Goal: Information Seeking & Learning: Learn about a topic

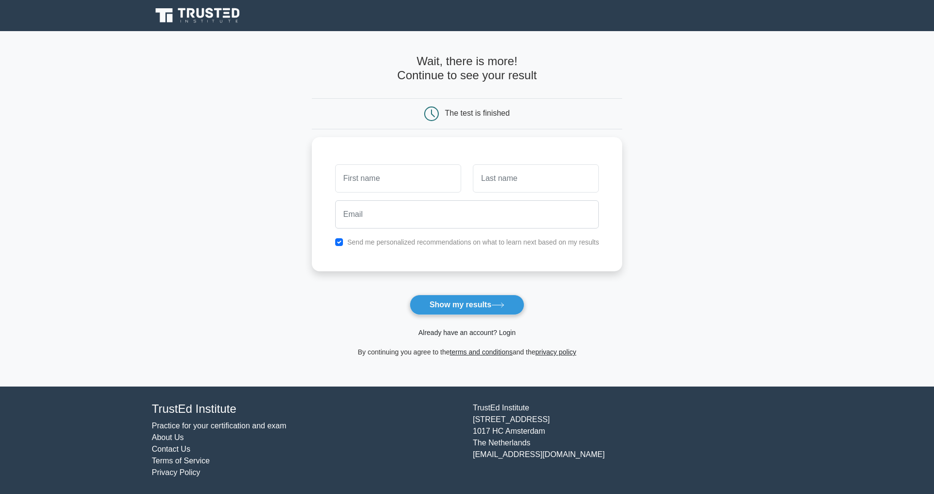
click at [441, 334] on link "Already have an account? Login" at bounding box center [466, 333] width 97 height 8
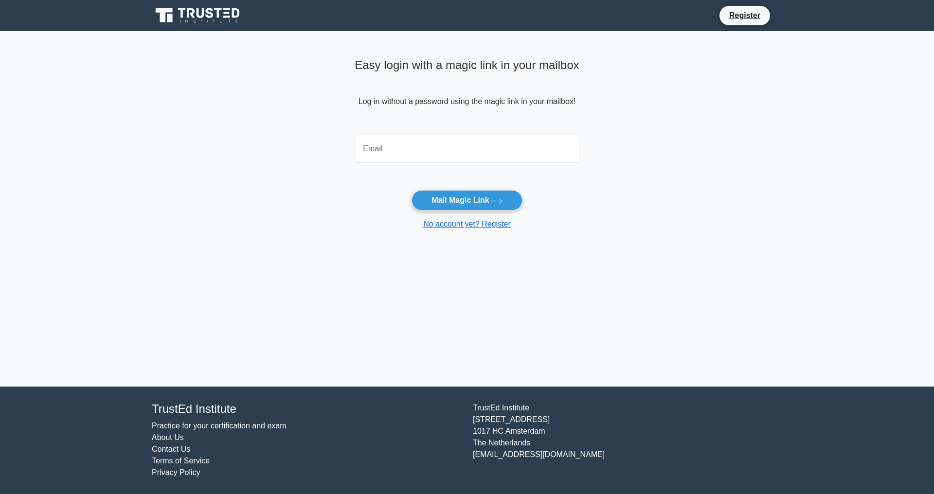
click at [396, 153] on input "email" at bounding box center [467, 149] width 225 height 28
type input "darrin.j.hall@gmail.com"
click at [412, 190] on button "Mail Magic Link" at bounding box center [467, 200] width 110 height 20
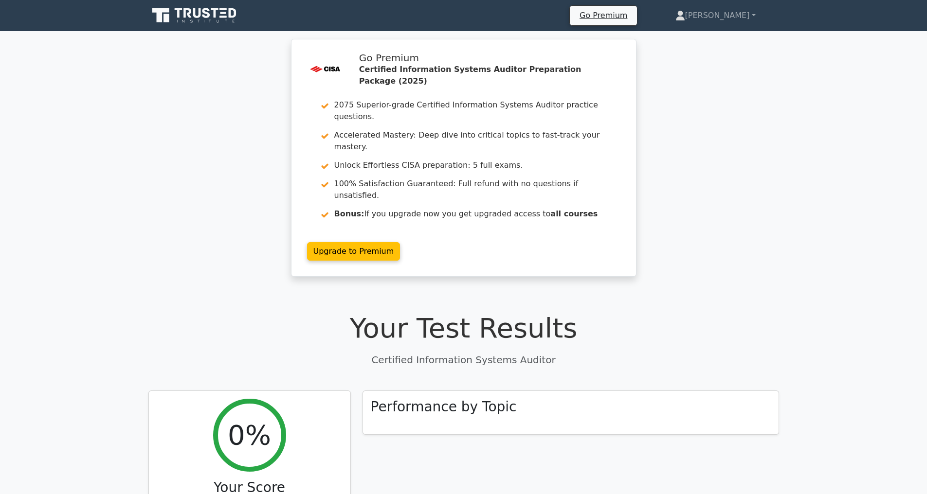
click at [201, 16] on icon at bounding box center [194, 15] width 93 height 18
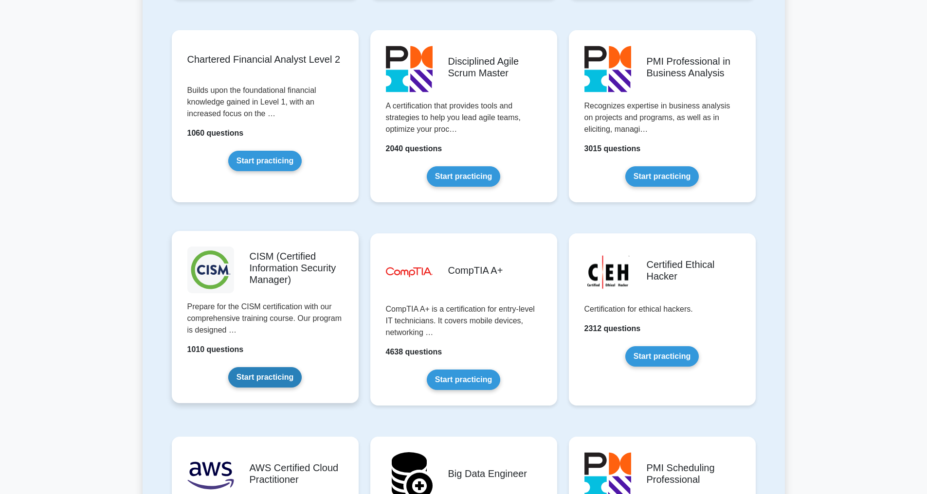
scroll to position [1218, 0]
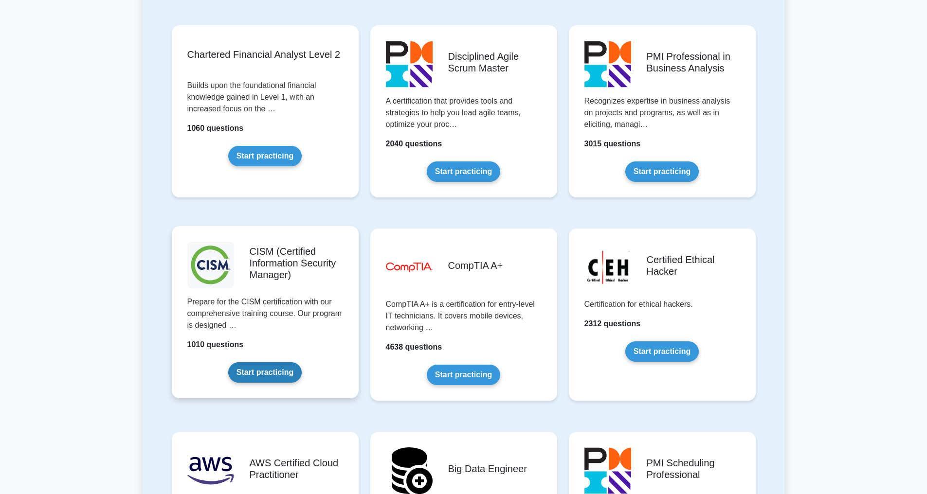
click at [264, 373] on link "Start practicing" at bounding box center [264, 373] width 73 height 20
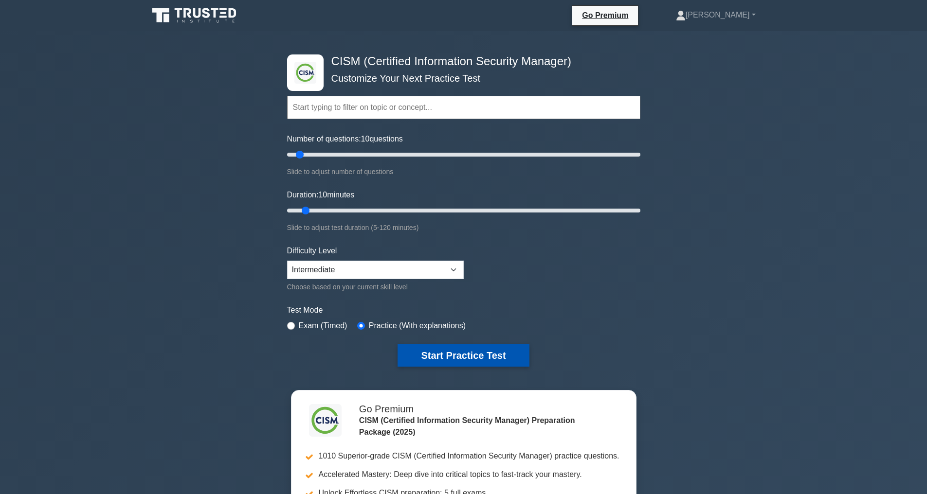
click at [439, 355] on button "Start Practice Test" at bounding box center [463, 356] width 131 height 22
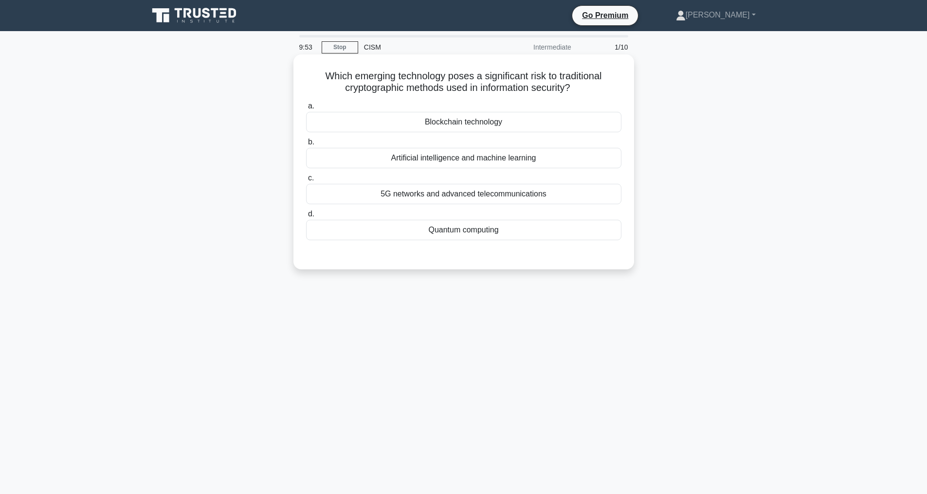
click at [447, 228] on div "Quantum computing" at bounding box center [463, 230] width 315 height 20
click at [306, 218] on input "d. Quantum computing" at bounding box center [306, 214] width 0 height 6
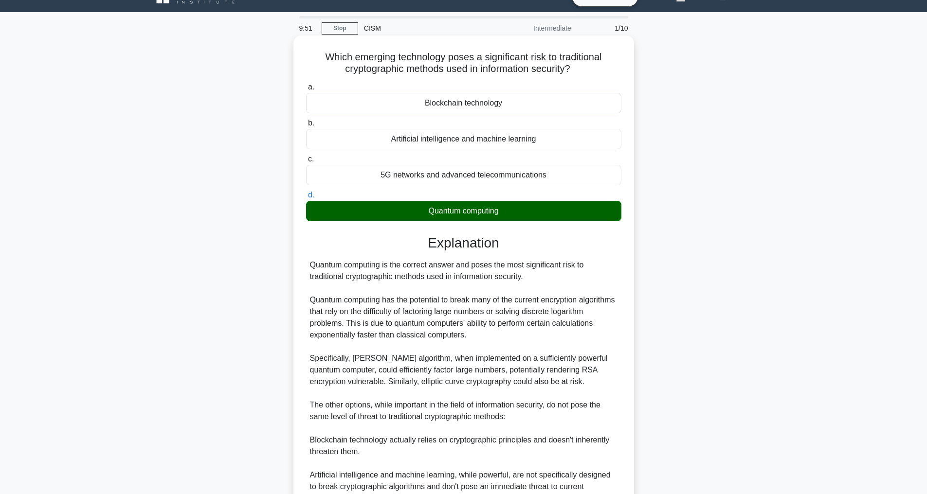
scroll to position [222, 0]
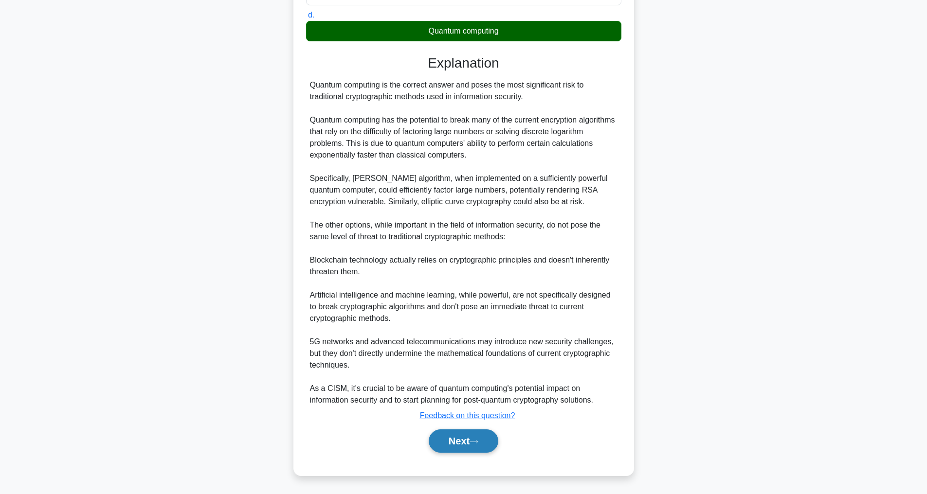
click at [446, 446] on button "Next" at bounding box center [464, 441] width 70 height 23
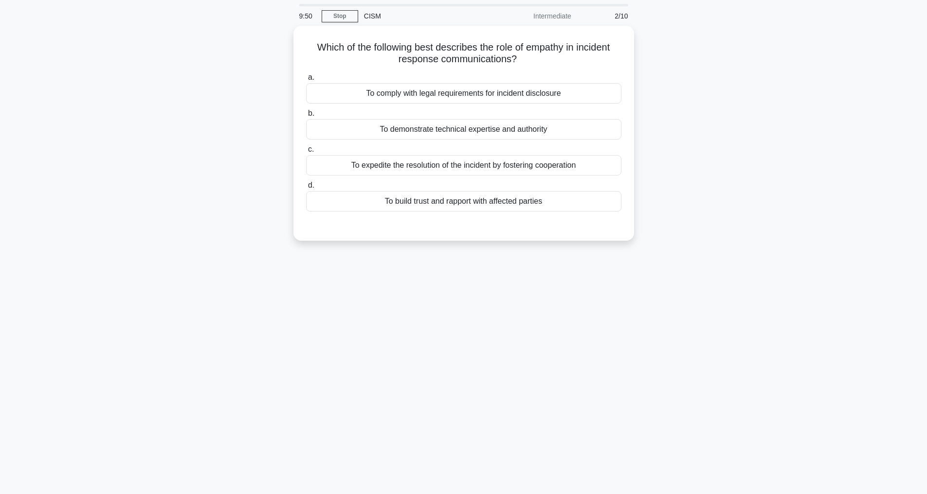
scroll to position [31, 0]
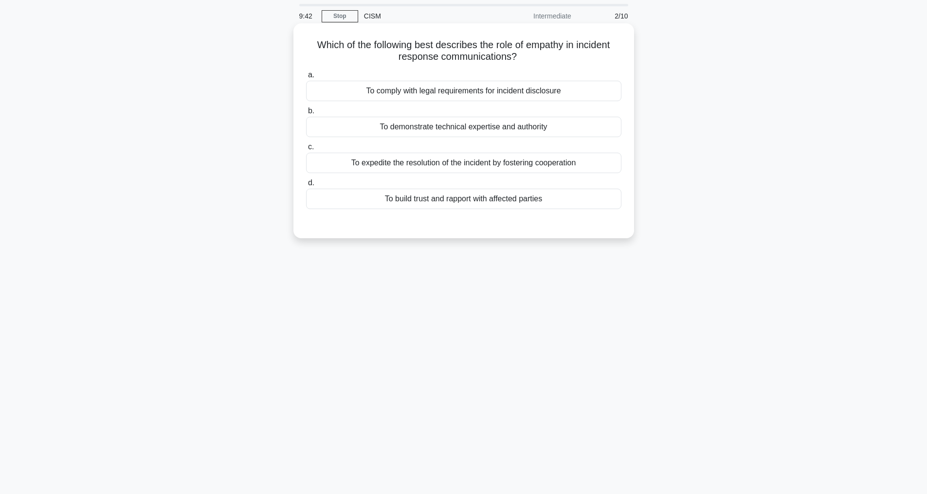
click at [406, 196] on div "To build trust and rapport with affected parties" at bounding box center [463, 199] width 315 height 20
click at [306, 186] on input "d. To build trust and rapport with affected parties" at bounding box center [306, 183] width 0 height 6
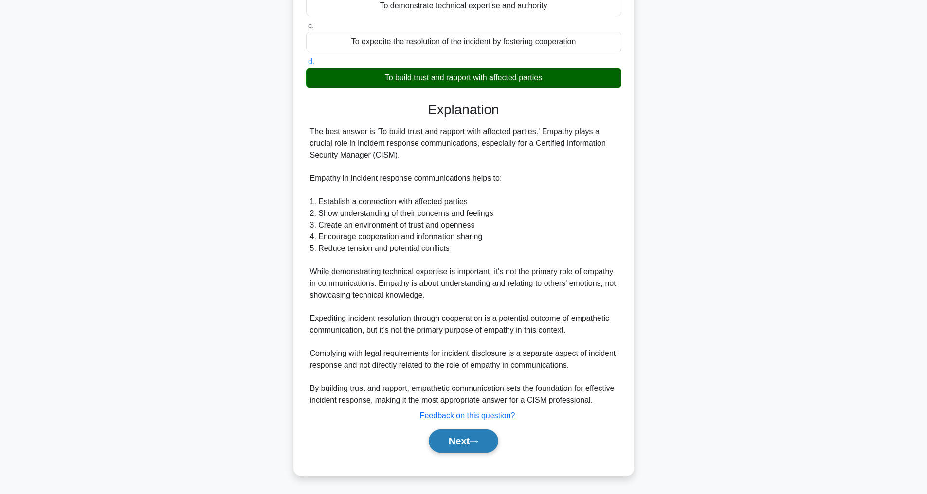
click at [459, 445] on button "Next" at bounding box center [464, 441] width 70 height 23
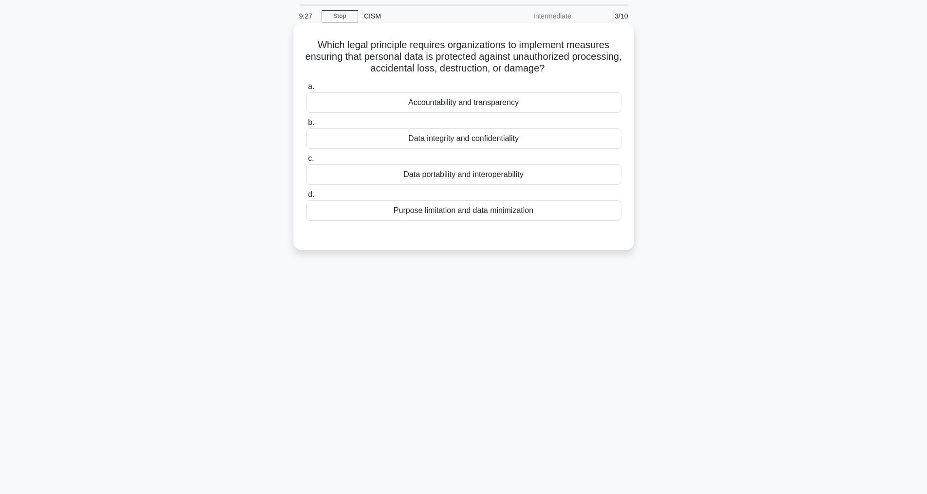
click at [462, 221] on div "Purpose limitation and data minimization" at bounding box center [463, 210] width 315 height 20
click at [306, 198] on input "d. Purpose limitation and data minimization" at bounding box center [306, 195] width 0 height 6
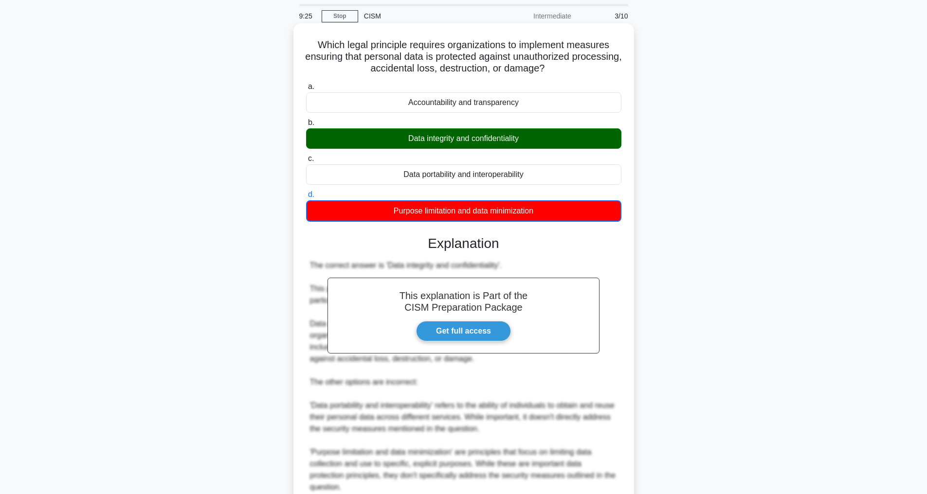
scroll to position [188, 0]
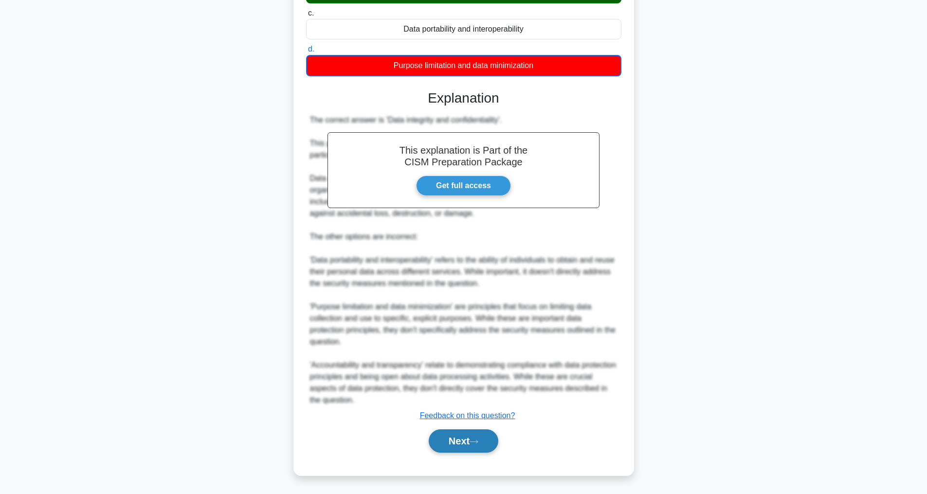
click at [456, 445] on button "Next" at bounding box center [464, 441] width 70 height 23
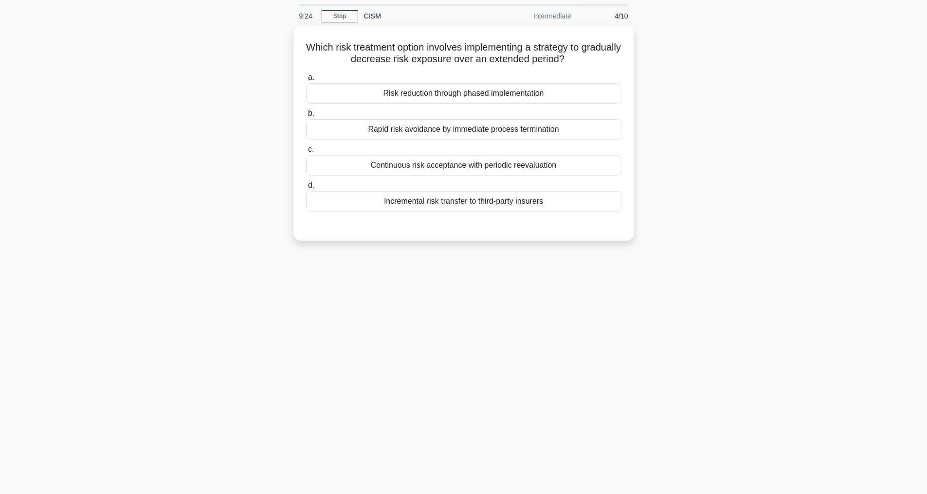
scroll to position [31, 0]
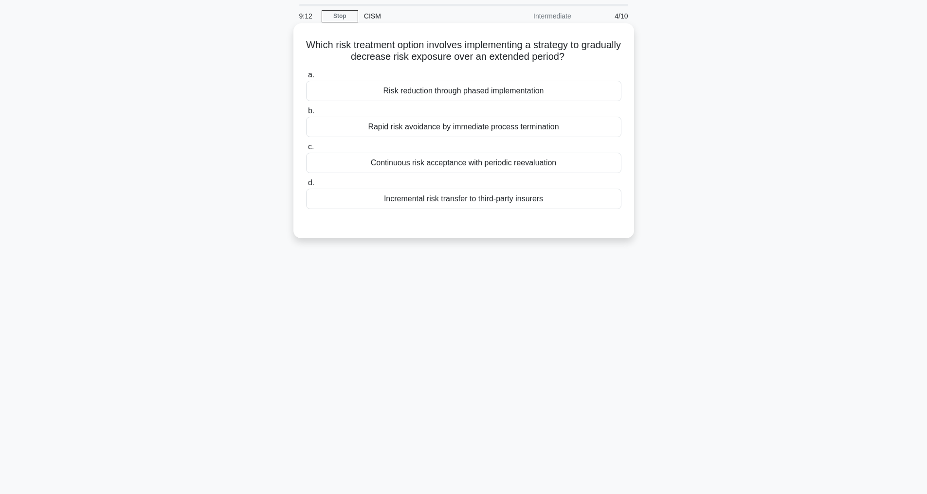
click at [456, 91] on div "Risk reduction through phased implementation" at bounding box center [463, 91] width 315 height 20
click at [306, 78] on input "a. Risk reduction through phased implementation" at bounding box center [306, 75] width 0 height 6
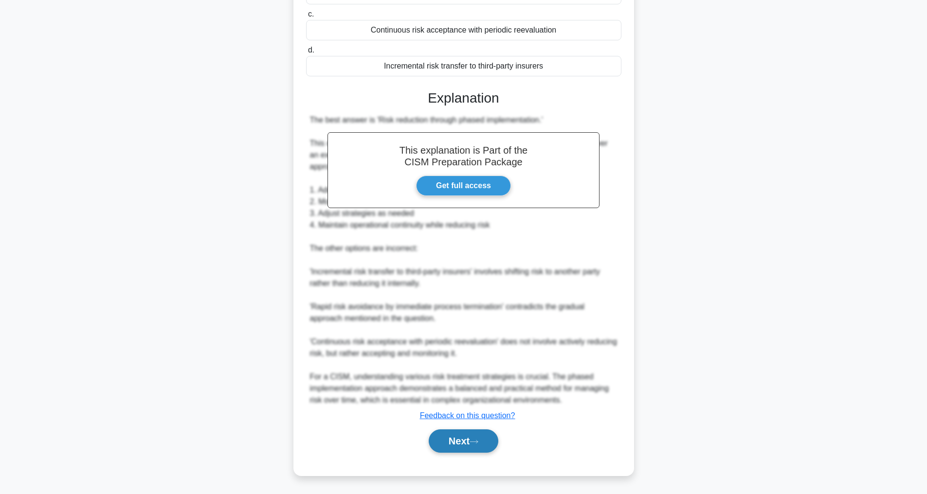
click at [469, 441] on button "Next" at bounding box center [464, 441] width 70 height 23
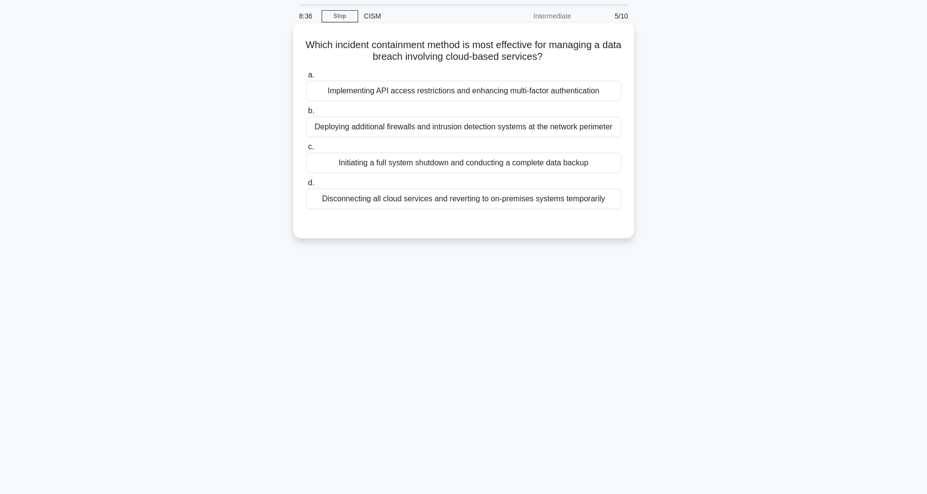
click at [422, 88] on div "Implementing API access restrictions and enhancing multi-factor authentication" at bounding box center [463, 91] width 315 height 20
click at [306, 78] on input "a. Implementing API access restrictions and enhancing multi-factor authenticati…" at bounding box center [306, 75] width 0 height 6
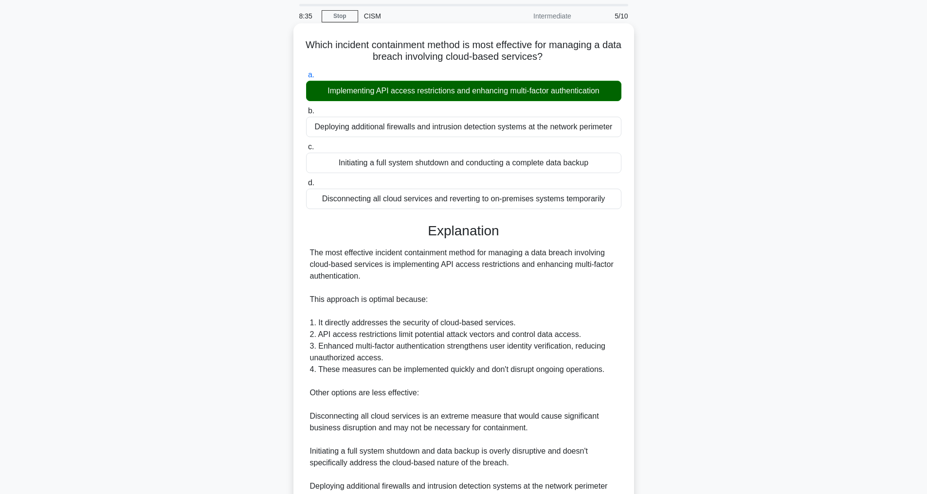
scroll to position [211, 0]
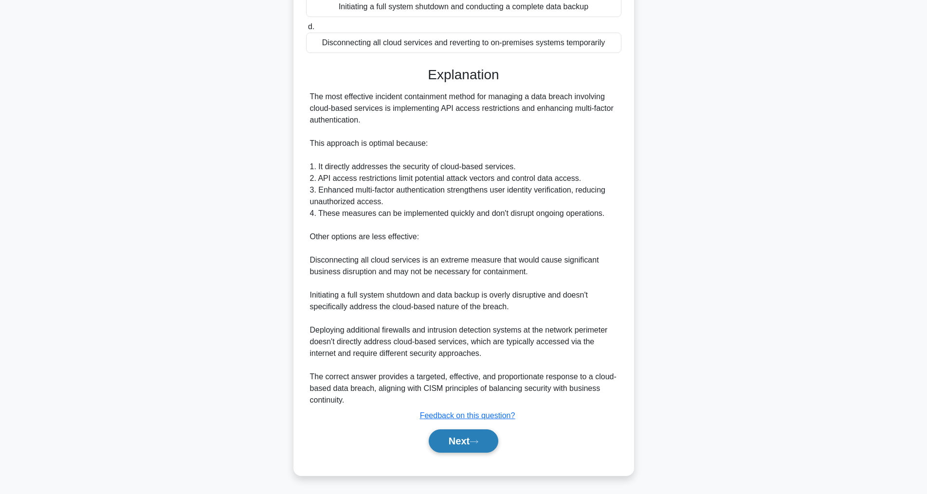
click at [460, 437] on button "Next" at bounding box center [464, 441] width 70 height 23
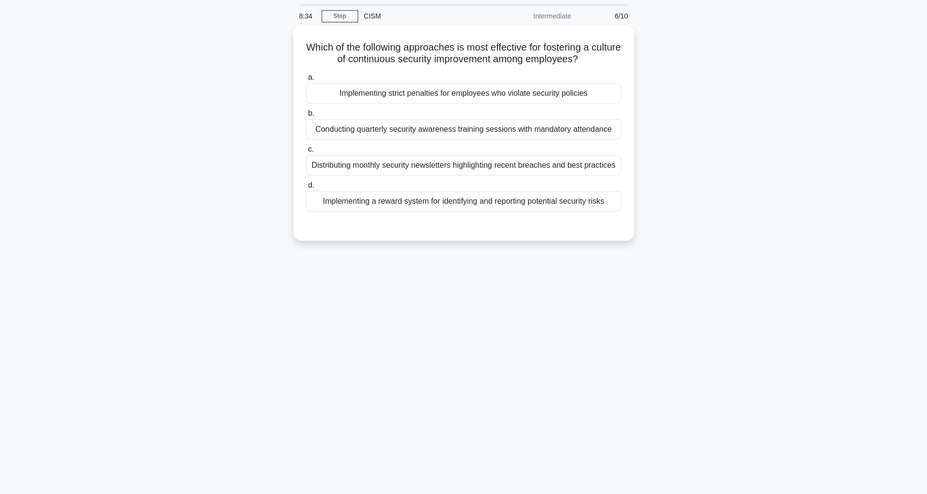
scroll to position [31, 0]
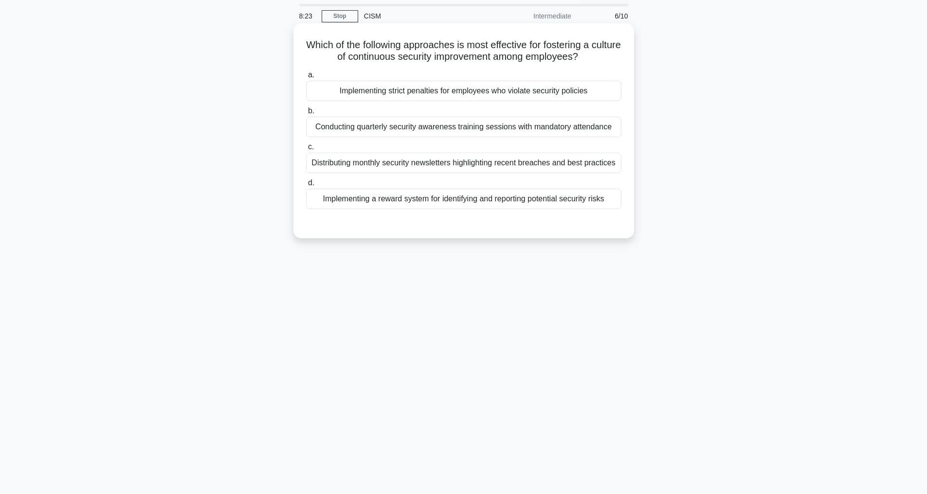
click at [544, 209] on div "Implementing a reward system for identifying and reporting potential security r…" at bounding box center [463, 199] width 315 height 20
click at [306, 186] on input "d. Implementing a reward system for identifying and reporting potential securit…" at bounding box center [306, 183] width 0 height 6
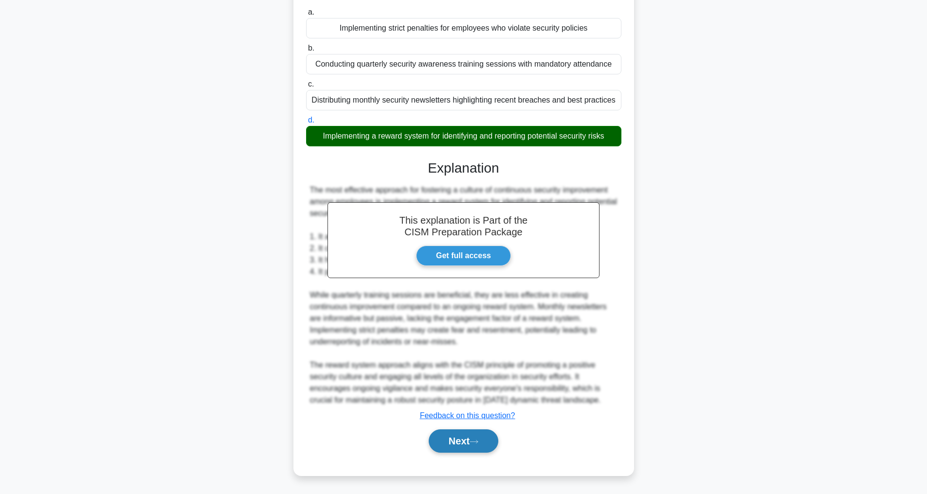
scroll to position [141, 0]
click at [470, 443] on button "Next" at bounding box center [464, 441] width 70 height 23
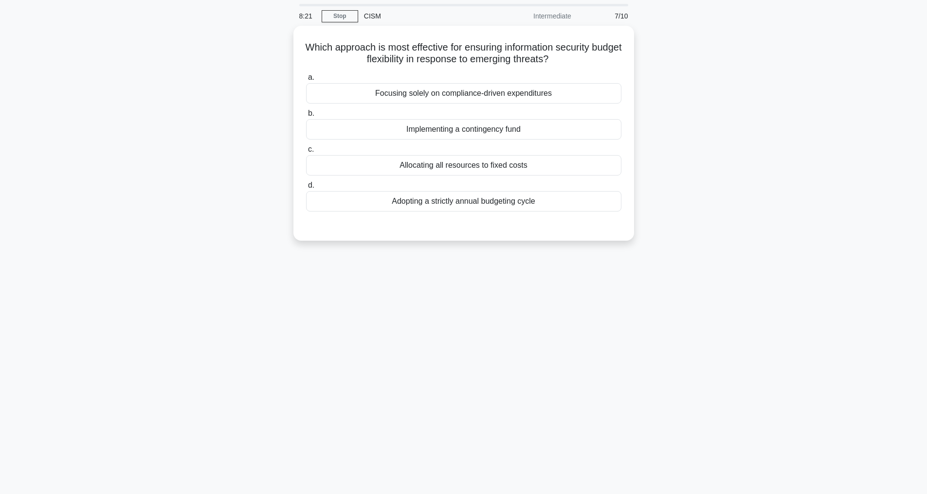
scroll to position [31, 0]
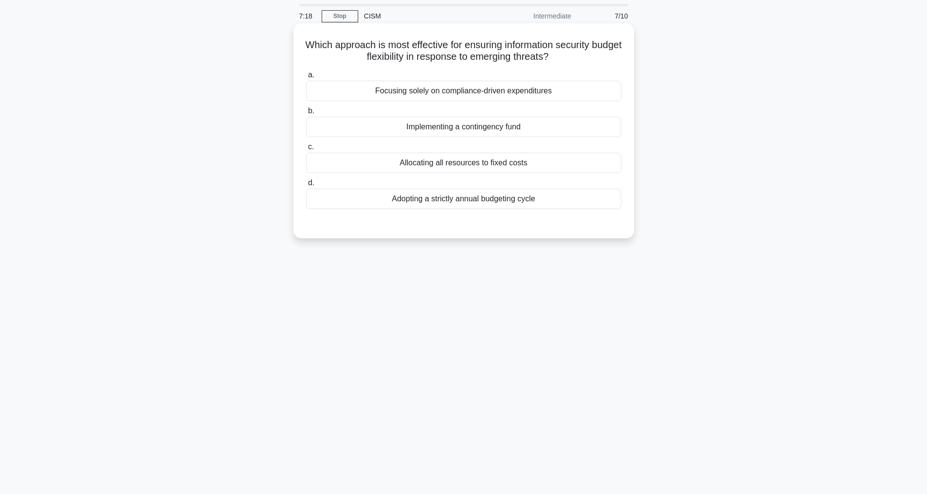
click at [454, 130] on div "Implementing a contingency fund" at bounding box center [463, 127] width 315 height 20
click at [306, 114] on input "b. Implementing a contingency fund" at bounding box center [306, 111] width 0 height 6
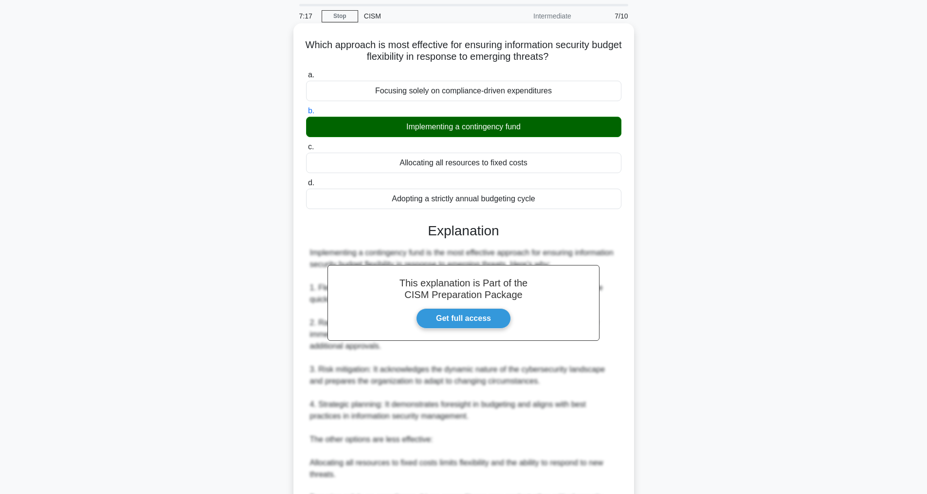
scroll to position [176, 0]
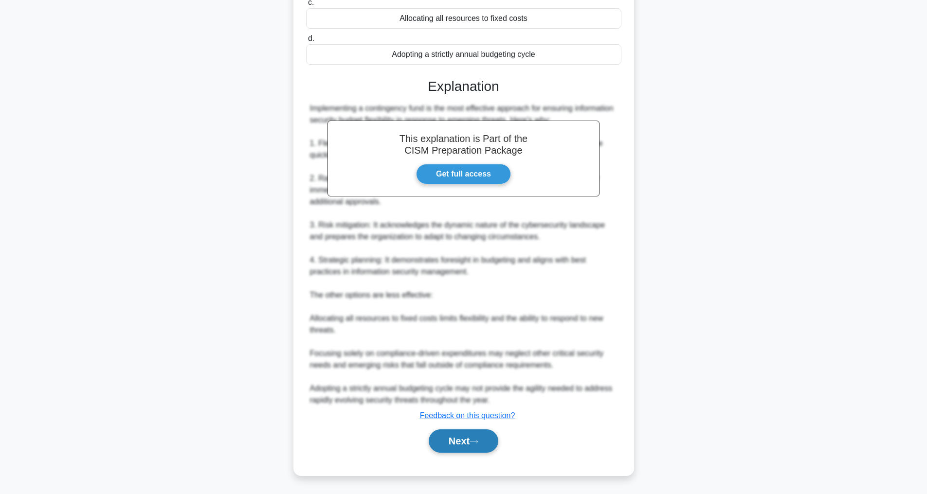
click at [460, 450] on button "Next" at bounding box center [464, 441] width 70 height 23
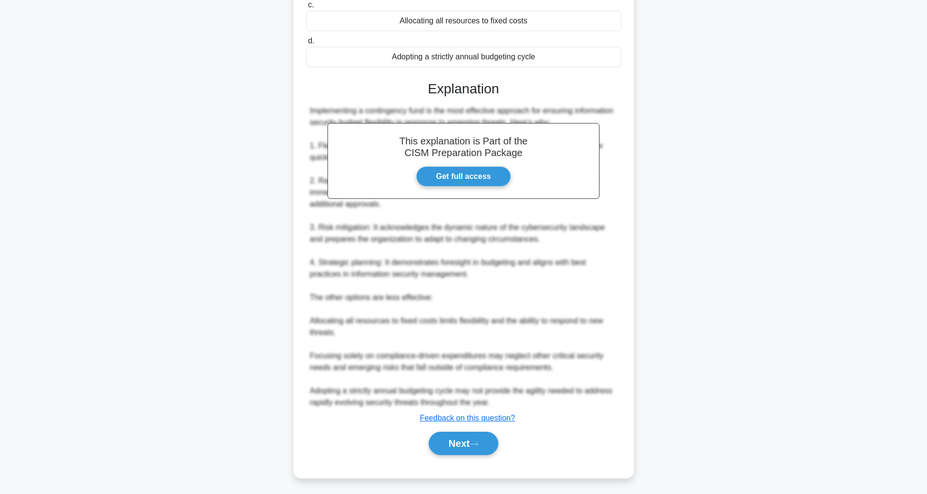
scroll to position [31, 0]
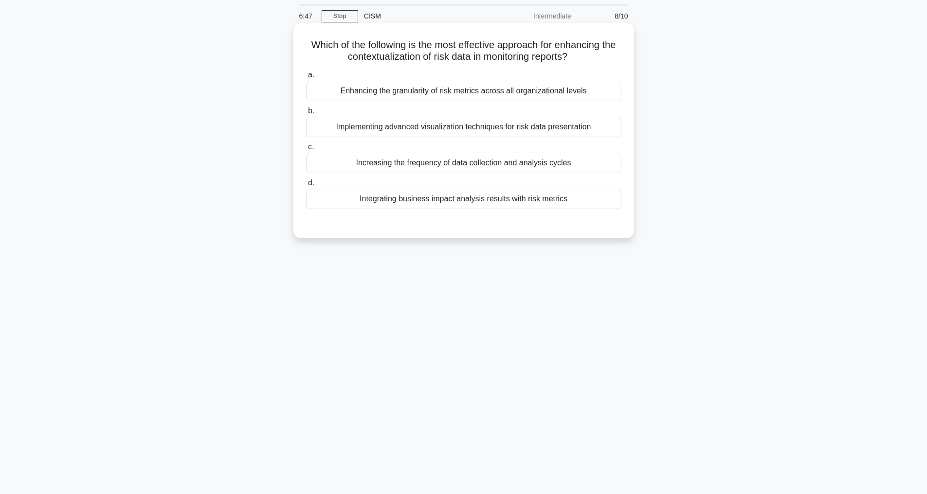
click at [461, 198] on div "Integrating business impact analysis results with risk metrics" at bounding box center [463, 199] width 315 height 20
click at [306, 186] on input "d. Integrating business impact analysis results with risk metrics" at bounding box center [306, 183] width 0 height 6
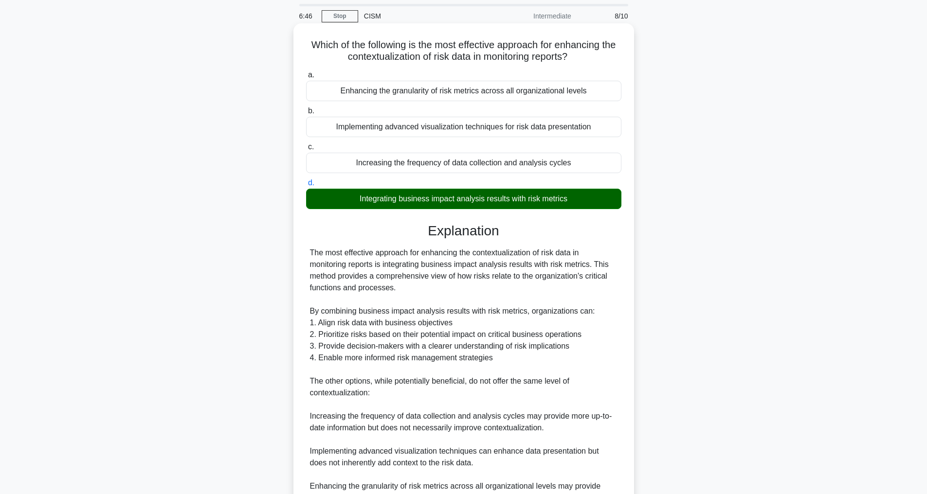
scroll to position [187, 0]
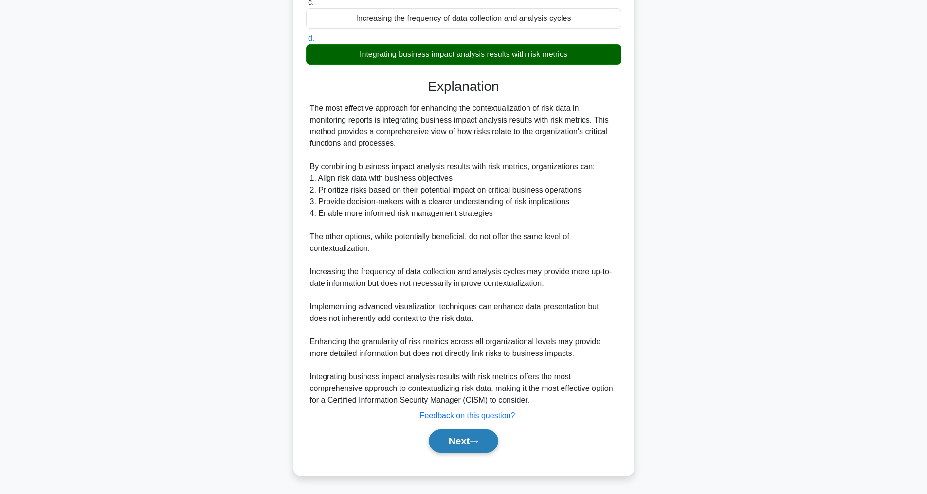
click at [470, 433] on button "Next" at bounding box center [464, 441] width 70 height 23
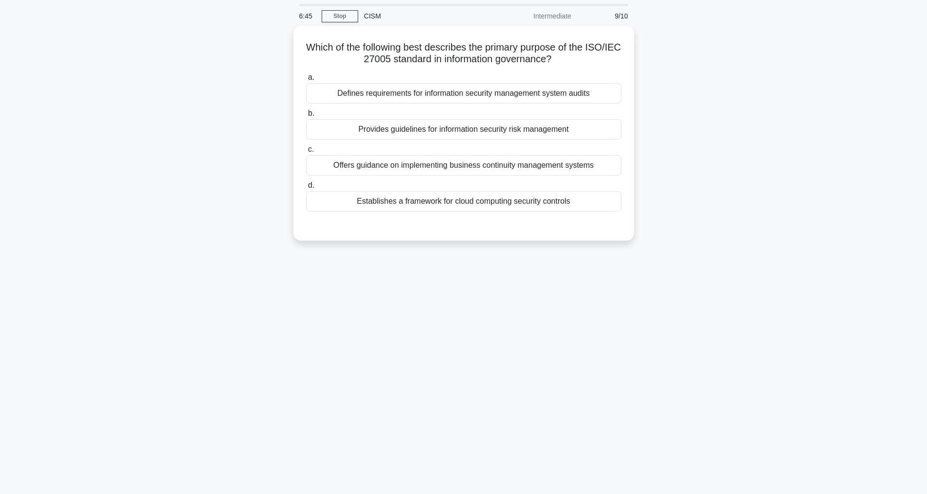
scroll to position [31, 0]
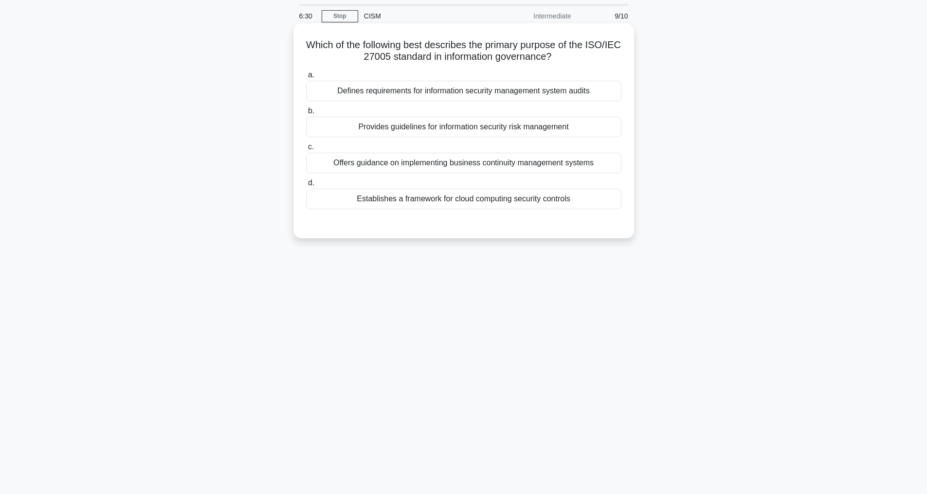
click at [509, 197] on div "Establishes a framework for cloud computing security controls" at bounding box center [463, 199] width 315 height 20
click at [306, 186] on input "d. Establishes a framework for cloud computing security controls" at bounding box center [306, 183] width 0 height 6
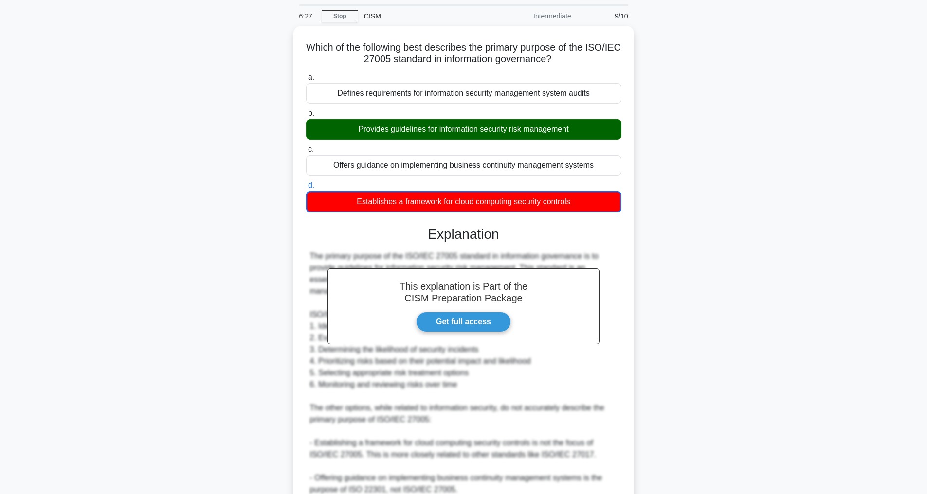
scroll to position [200, 0]
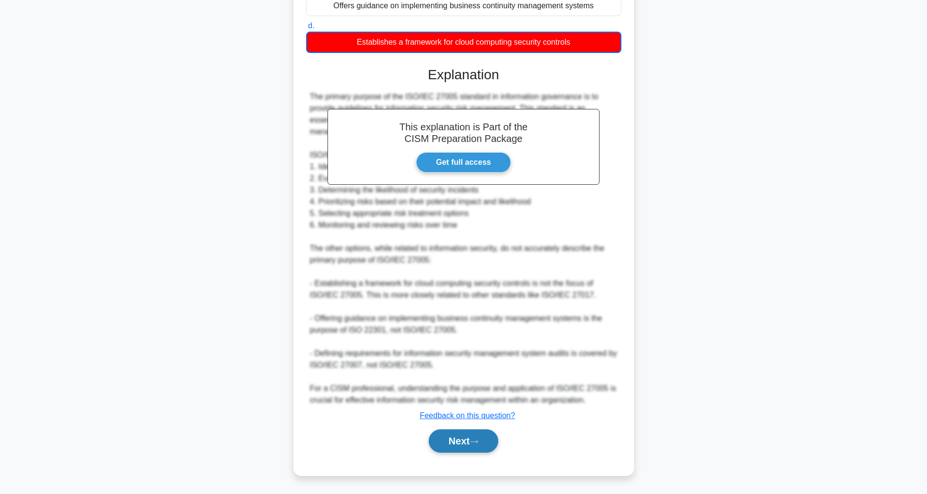
click at [470, 436] on button "Next" at bounding box center [464, 441] width 70 height 23
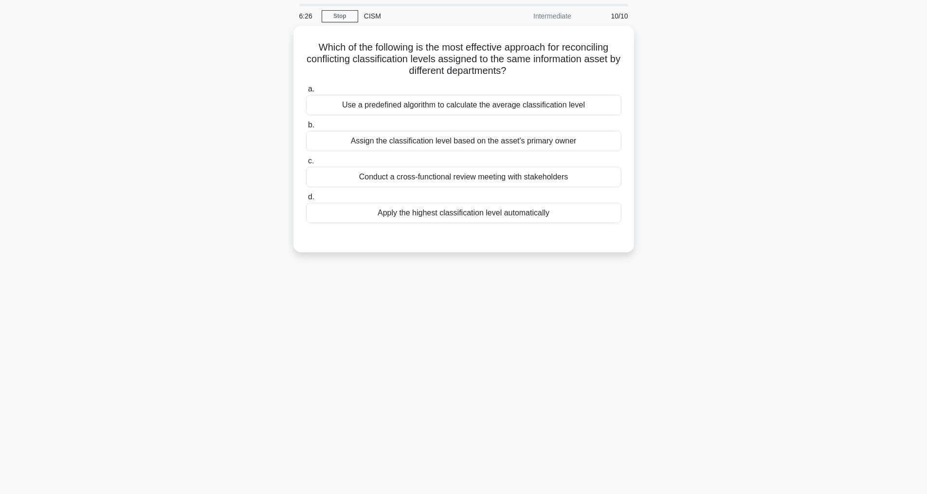
scroll to position [31, 0]
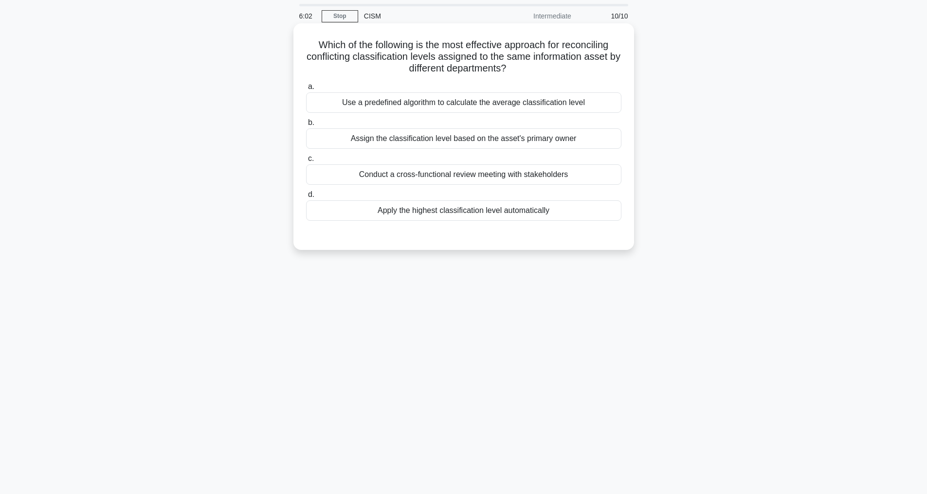
click at [540, 138] on div "Assign the classification level based on the asset's primary owner" at bounding box center [463, 138] width 315 height 20
click at [306, 126] on input "b. Assign the classification level based on the asset's primary owner" at bounding box center [306, 123] width 0 height 6
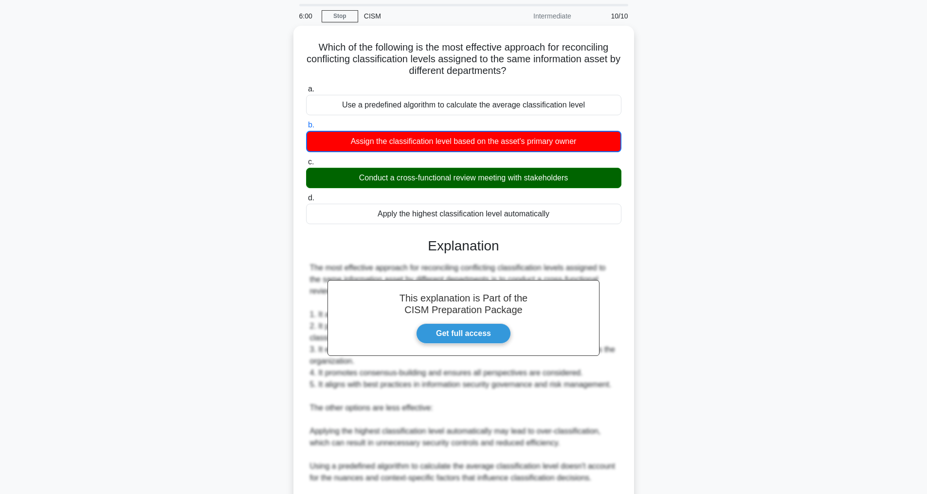
scroll to position [235, 0]
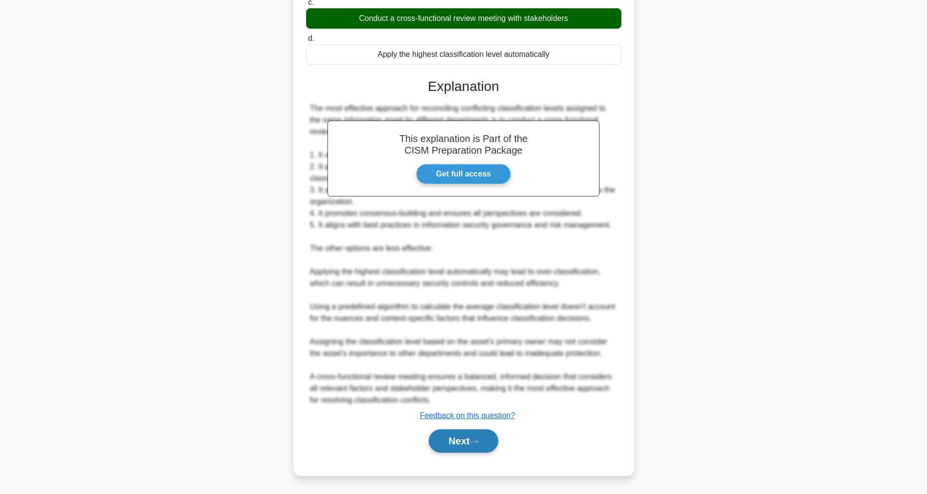
click at [476, 441] on icon at bounding box center [474, 441] width 9 height 5
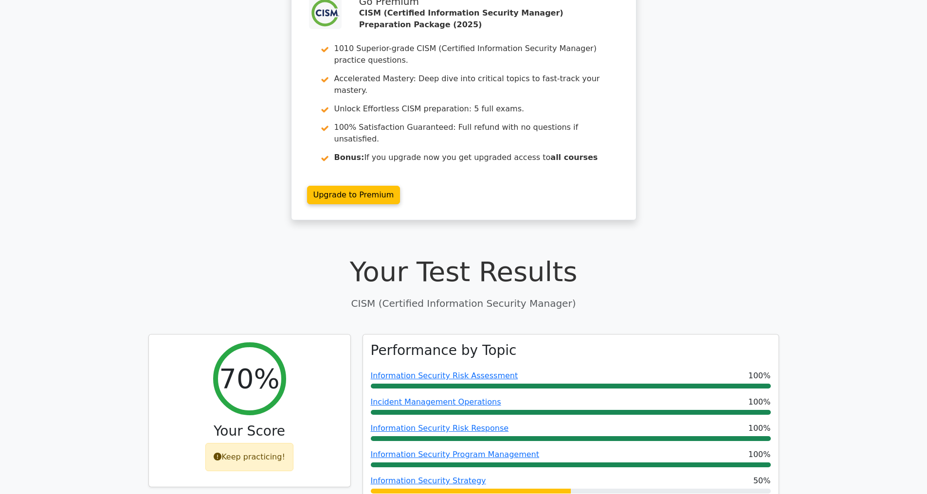
scroll to position [357, 0]
